Goal: Participate in discussion: Engage in conversation with other users on a specific topic

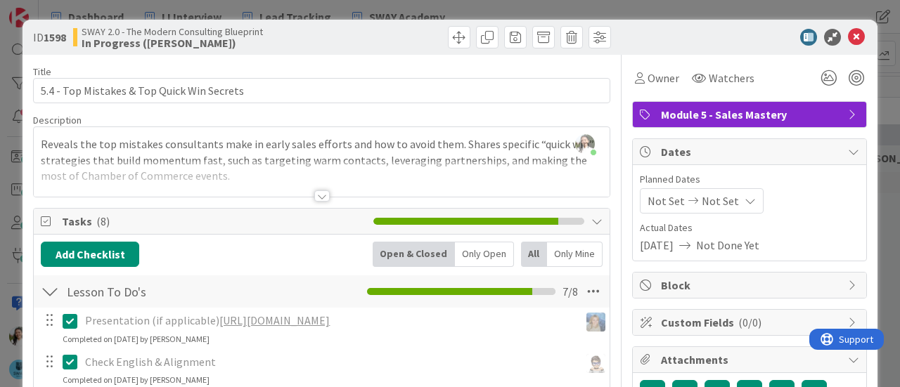
scroll to position [1024, 0]
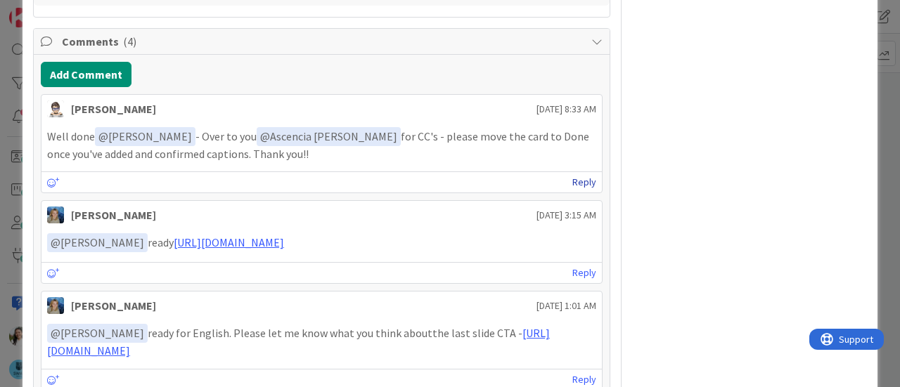
click at [575, 191] on link "Reply" at bounding box center [584, 183] width 24 height 18
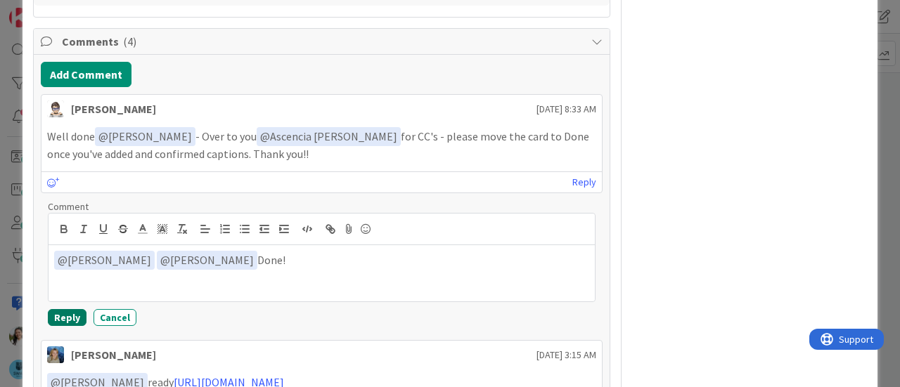
click at [65, 326] on button "Reply" at bounding box center [67, 317] width 39 height 17
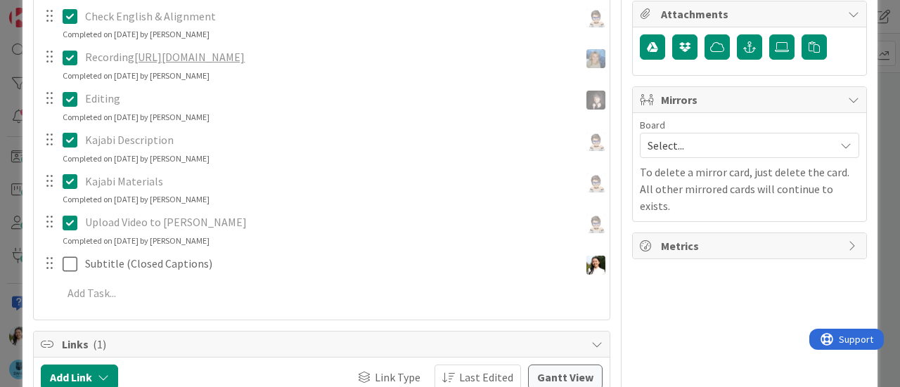
scroll to position [345, 0]
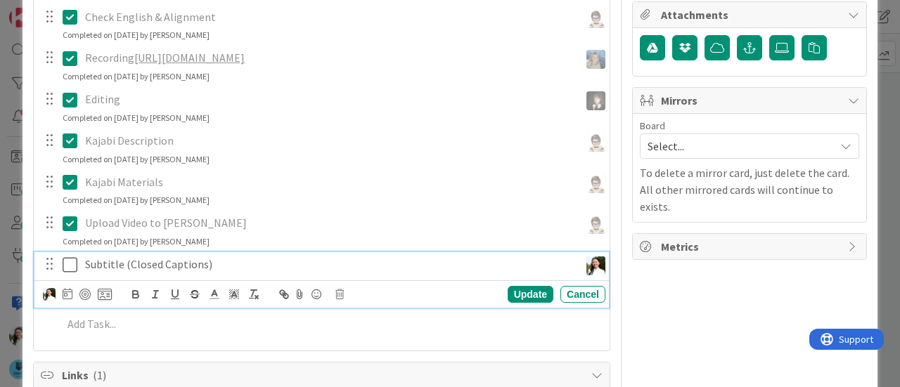
click at [73, 274] on icon at bounding box center [73, 265] width 21 height 17
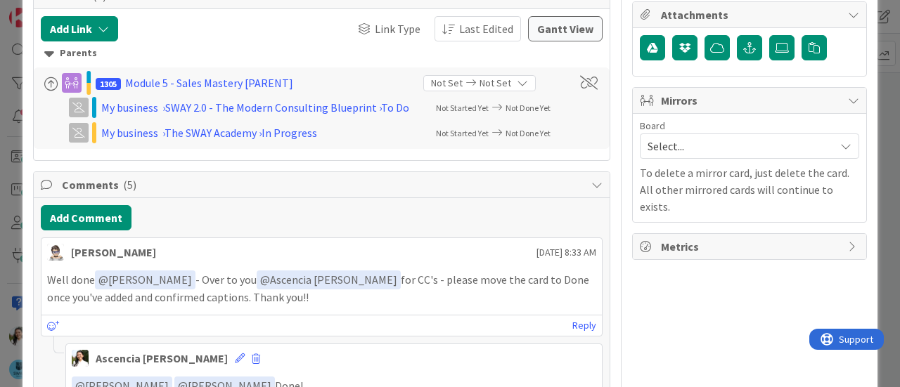
click at [0, 196] on div "ID 1598 SWAY 2.0 - The Modern Consulting Blueprint In Progress ([PERSON_NAME]) …" at bounding box center [450, 193] width 900 height 387
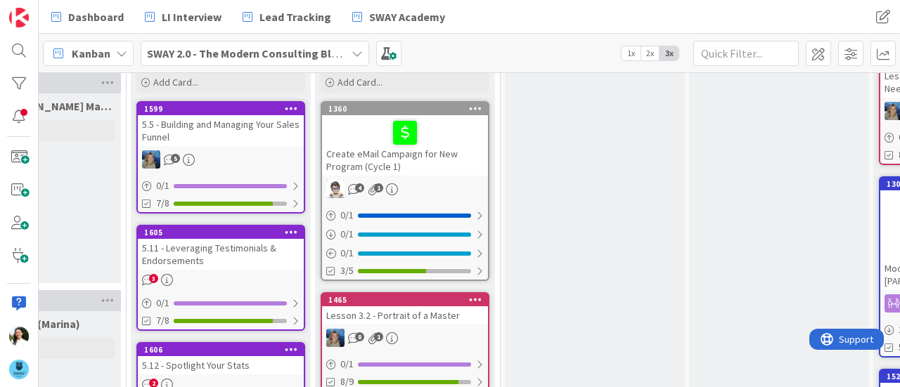
scroll to position [97, 1035]
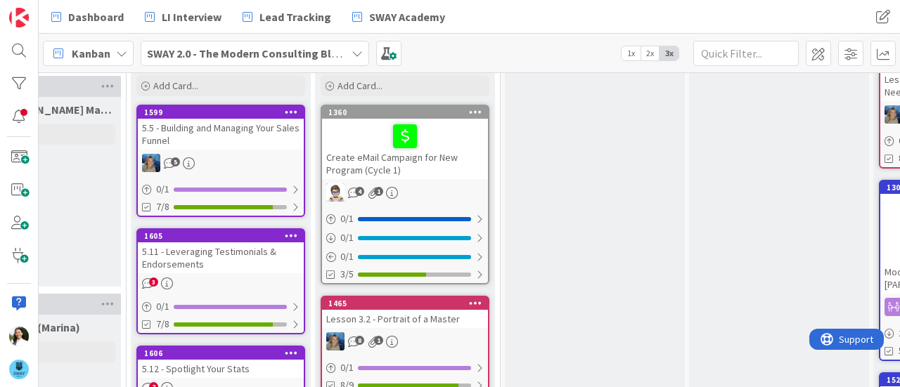
click at [243, 127] on div "5.5 - Building and Managing Your Sales Funnel" at bounding box center [221, 134] width 166 height 31
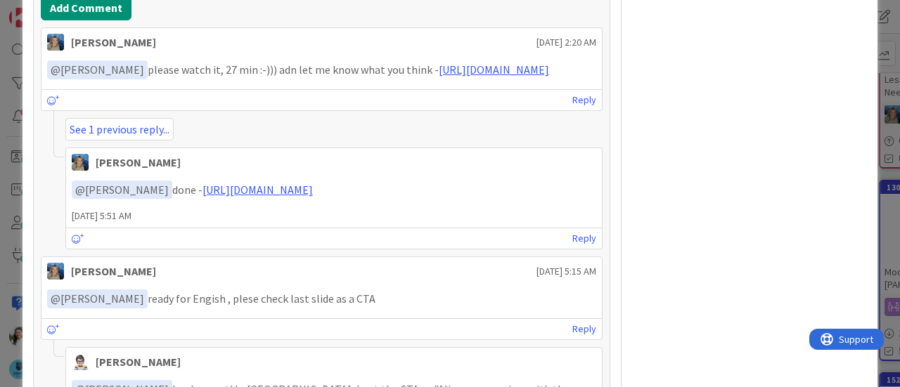
scroll to position [900, 0]
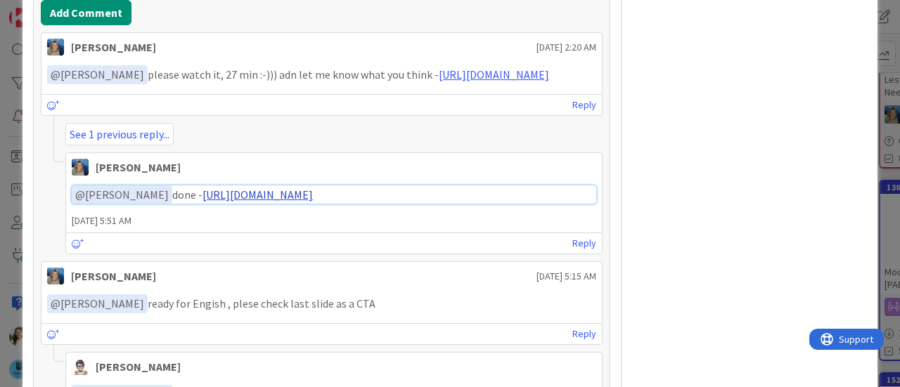
click at [293, 202] on link "[URL][DOMAIN_NAME]" at bounding box center [257, 195] width 110 height 14
